Goal: Task Accomplishment & Management: Complete application form

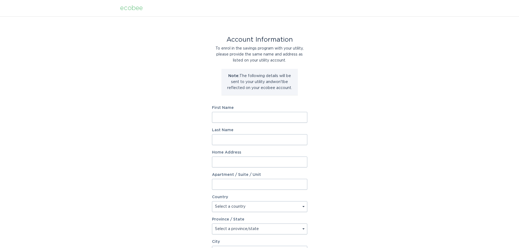
click at [275, 122] on input "First Name" at bounding box center [259, 117] width 95 height 11
type input "[PERSON_NAME]"
type input "Frame"
click at [274, 161] on input "Home Address" at bounding box center [259, 162] width 95 height 11
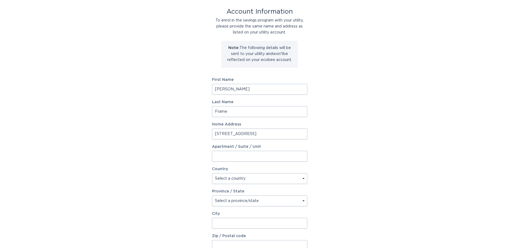
scroll to position [54, 0]
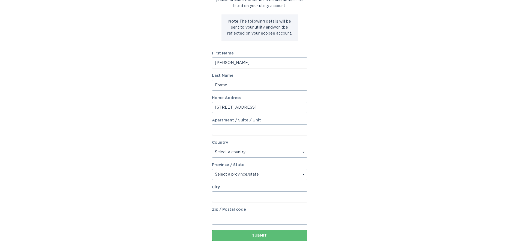
type input "[STREET_ADDRESS]"
click at [302, 152] on select "Select a country [GEOGRAPHIC_DATA] [GEOGRAPHIC_DATA]" at bounding box center [259, 152] width 95 height 11
select select "US"
click at [212, 147] on select "Select a country [GEOGRAPHIC_DATA] [GEOGRAPHIC_DATA]" at bounding box center [259, 152] width 95 height 11
click at [280, 194] on input "City" at bounding box center [259, 196] width 95 height 11
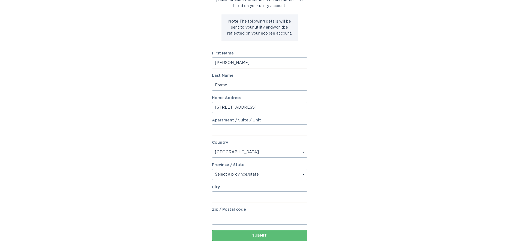
click at [301, 174] on select "Select a province/state [US_STATE] [US_STATE] [US_STATE] [US_STATE] [US_STATE] …" at bounding box center [259, 174] width 95 height 11
select select "CT"
click at [212, 169] on select "Select a province/state [US_STATE] [US_STATE] [US_STATE] [US_STATE] [US_STATE] …" at bounding box center [259, 174] width 95 height 11
click at [272, 197] on input "City" at bounding box center [259, 196] width 95 height 11
type input "Woodbridge"
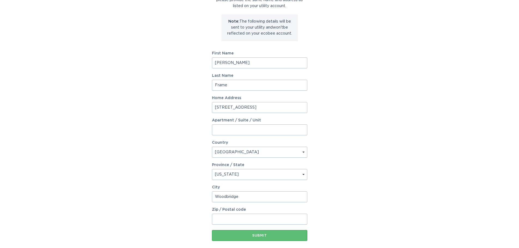
click at [275, 220] on input "Zip / Postal code" at bounding box center [259, 219] width 95 height 11
type input "06525"
click at [272, 231] on button "Submit" at bounding box center [259, 235] width 95 height 11
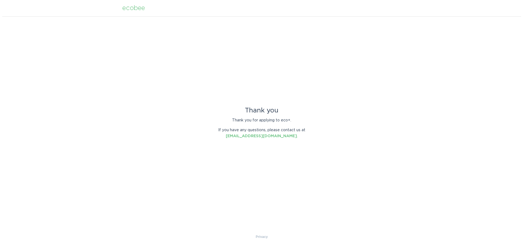
scroll to position [0, 0]
click at [341, 131] on div "Thank you Thank you for applying to eco+. If you have any questions, please con…" at bounding box center [261, 125] width 523 height 218
click at [135, 6] on div "ecobee" at bounding box center [133, 8] width 23 height 6
click at [133, 8] on div "ecobee" at bounding box center [133, 8] width 23 height 6
click at [135, 38] on div "Thank you Thank you for applying to eco+. If you have any questions, please con…" at bounding box center [261, 125] width 523 height 218
